Goal: Task Accomplishment & Management: Manage account settings

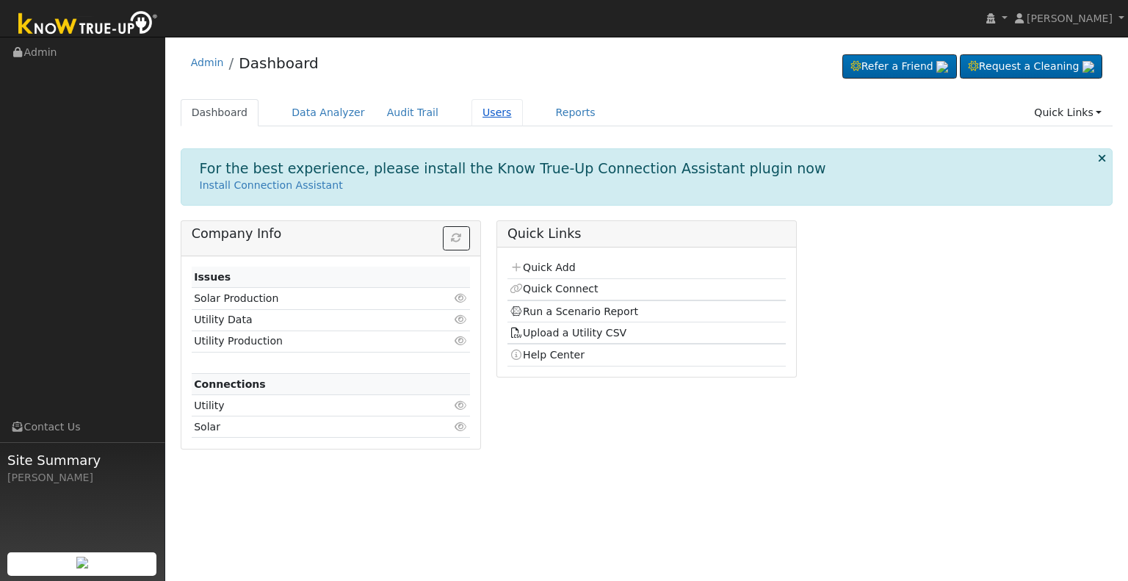
click at [481, 108] on link "Users" at bounding box center [497, 112] width 51 height 27
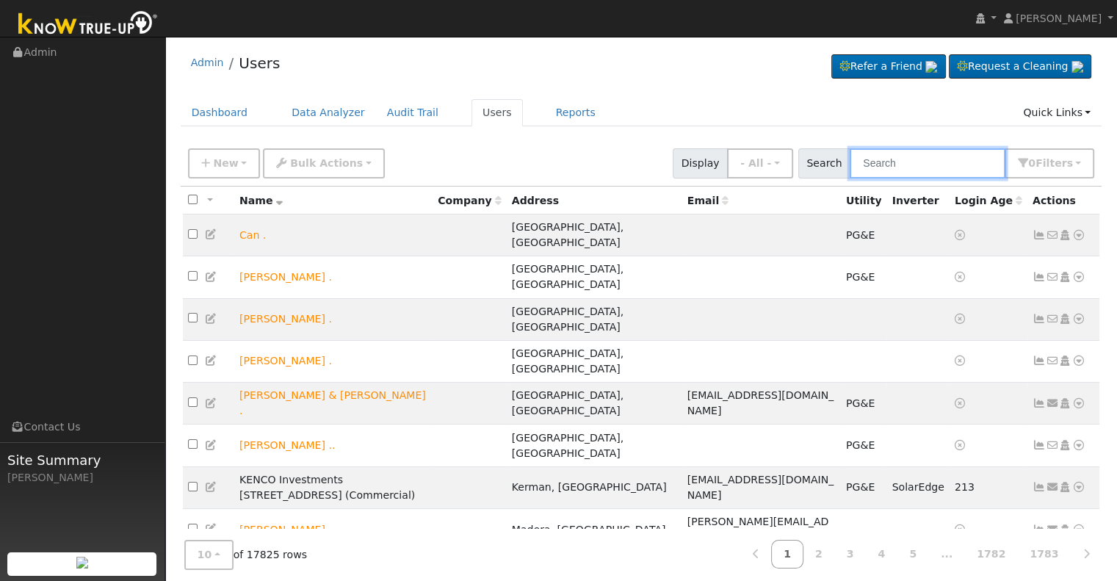
click at [893, 165] on input "text" at bounding box center [928, 163] width 156 height 30
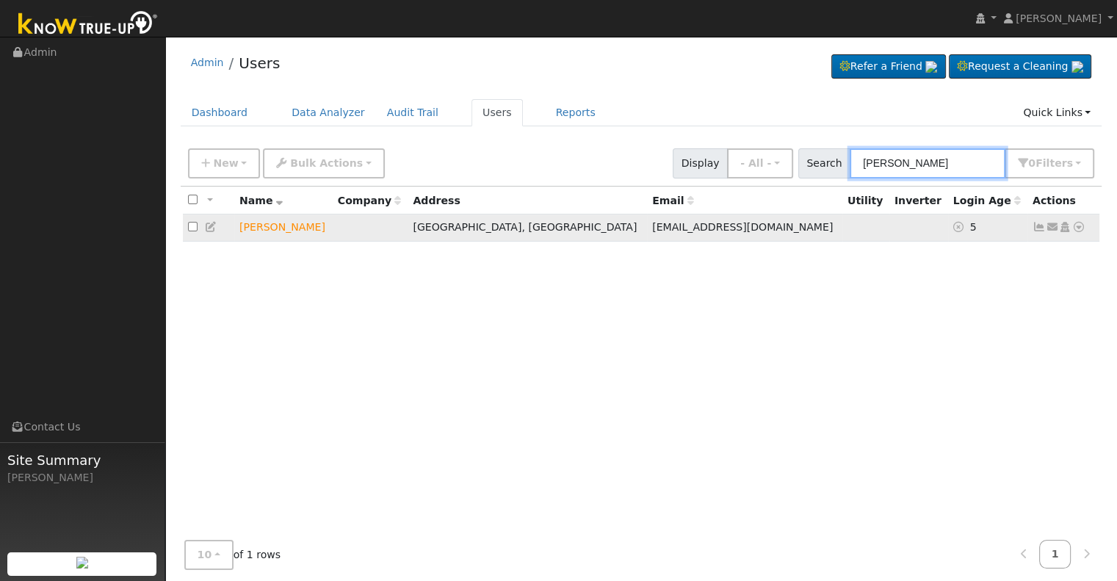
type input "[PERSON_NAME]"
click at [1067, 230] on icon at bounding box center [1065, 227] width 13 height 10
